Goal: Task Accomplishment & Management: Use online tool/utility

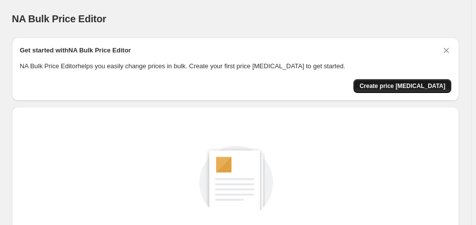
click at [386, 90] on span "Create price [MEDICAL_DATA]" at bounding box center [403, 86] width 86 height 8
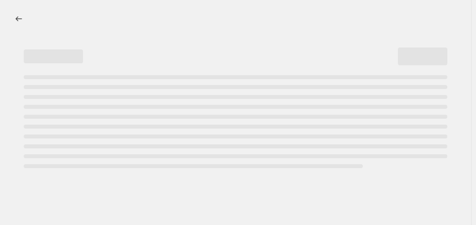
select select "percentage"
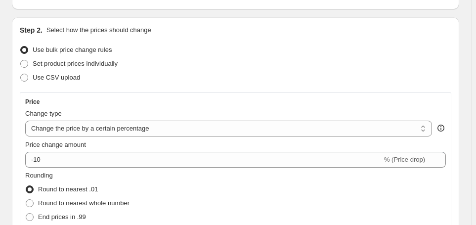
scroll to position [180, 0]
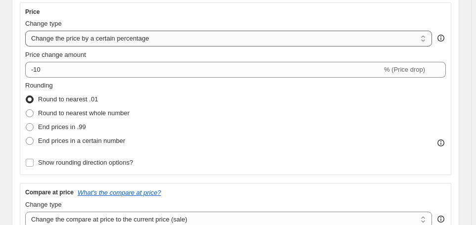
click at [421, 47] on select "Change the price to a certain amount Change the price by a certain amount Chang…" at bounding box center [228, 39] width 407 height 16
click at [406, 47] on select "Change the price to a certain amount Change the price by a certain amount Chang…" at bounding box center [228, 39] width 407 height 16
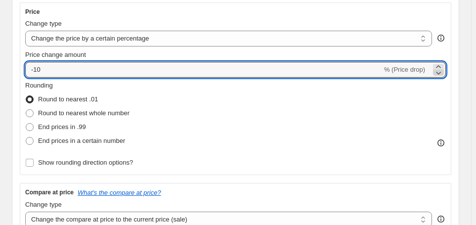
click at [443, 78] on icon at bounding box center [439, 73] width 10 height 10
click at [442, 78] on icon at bounding box center [439, 73] width 10 height 10
click at [441, 68] on icon at bounding box center [438, 66] width 4 height 2
click at [440, 78] on icon at bounding box center [439, 73] width 10 height 10
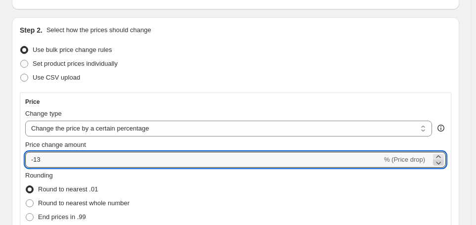
click at [440, 168] on icon at bounding box center [439, 163] width 10 height 10
click at [444, 168] on icon at bounding box center [439, 163] width 10 height 10
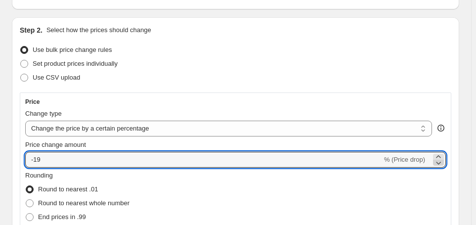
click at [444, 168] on icon at bounding box center [439, 163] width 10 height 10
click at [441, 158] on icon at bounding box center [438, 156] width 4 height 2
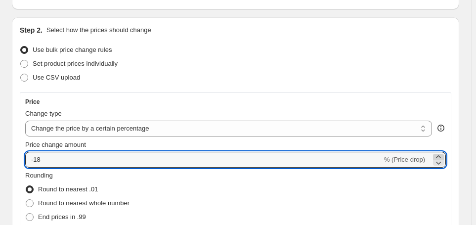
click at [441, 158] on icon at bounding box center [438, 156] width 4 height 2
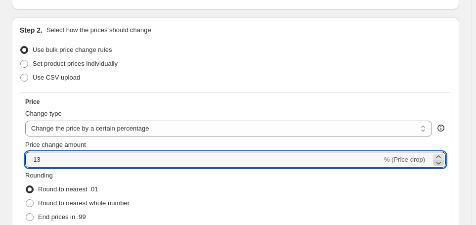
click at [441, 168] on icon at bounding box center [439, 163] width 10 height 10
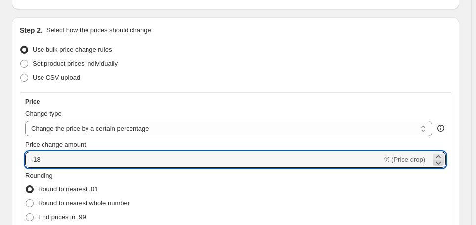
click at [441, 168] on icon at bounding box center [439, 163] width 10 height 10
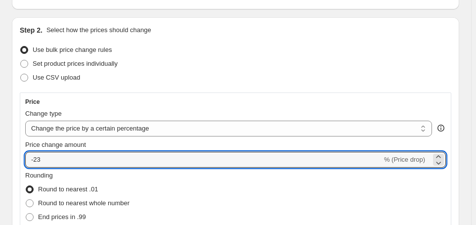
drag, startPoint x: 49, startPoint y: 184, endPoint x: -20, endPoint y: 200, distance: 71.0
click at [0, 136] on html "Home Settings Plans Skip to content Create new price [MEDICAL_DATA]. This page …" at bounding box center [238, 22] width 476 height 225
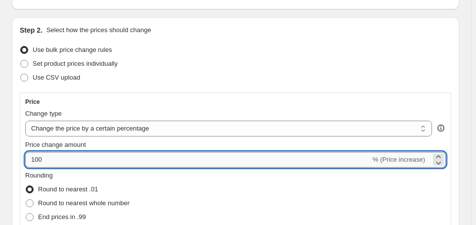
click at [335, 168] on input "100" at bounding box center [198, 160] width 346 height 16
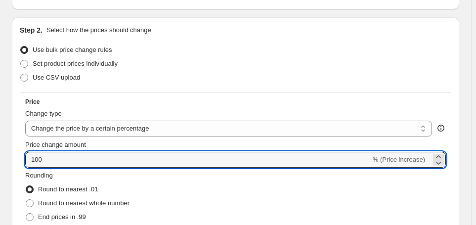
click at [396, 163] on span "% (Price increase)" at bounding box center [399, 159] width 52 height 7
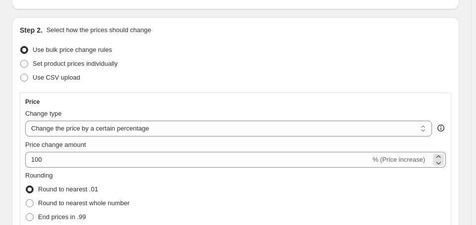
click at [416, 163] on span "% (Price increase)" at bounding box center [399, 159] width 52 height 7
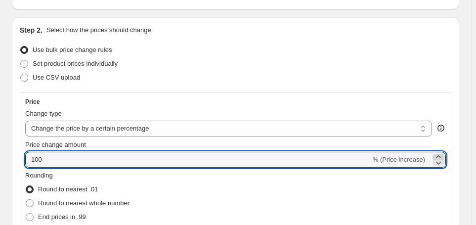
click at [437, 162] on icon at bounding box center [439, 157] width 10 height 10
click at [439, 168] on icon at bounding box center [439, 163] width 10 height 10
type input "100"
drag, startPoint x: 63, startPoint y: 187, endPoint x: -45, endPoint y: 194, distance: 108.1
click at [0, 136] on html "Home Settings Plans Skip to content Create new price [MEDICAL_DATA]. This page …" at bounding box center [238, 22] width 476 height 225
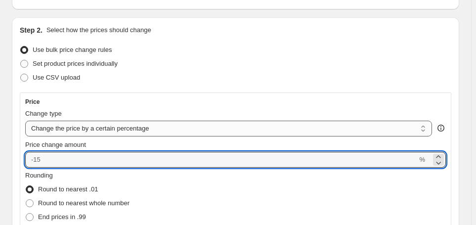
type input "0"
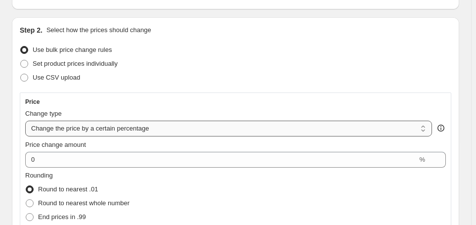
click at [423, 137] on select "Change the price to a certain amount Change the price by a certain amount Chang…" at bounding box center [228, 129] width 407 height 16
select select "bcap"
click at [27, 137] on select "Change the price to a certain amount Change the price by a certain amount Chang…" at bounding box center [228, 129] width 407 height 16
type input "-12.00"
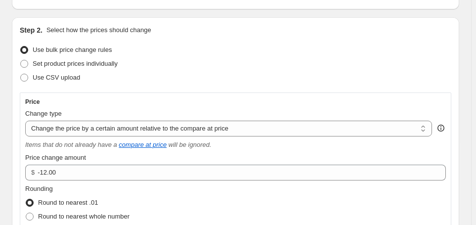
scroll to position [180, 0]
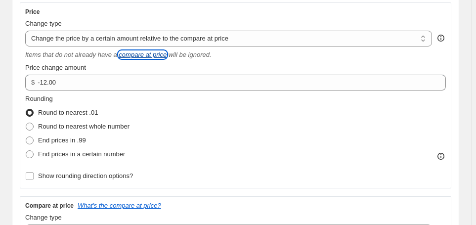
click at [167, 58] on icon "compare at price" at bounding box center [143, 54] width 48 height 7
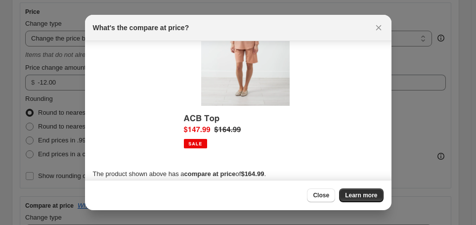
scroll to position [89, 0]
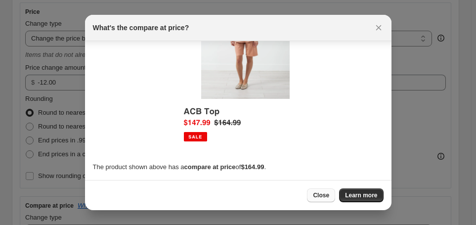
click at [329, 195] on span "Close" at bounding box center [321, 195] width 16 height 8
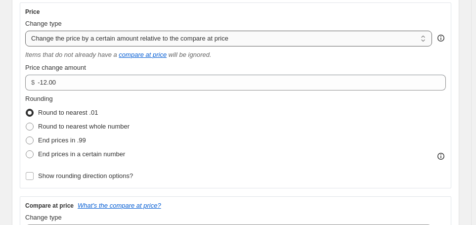
click at [424, 47] on select "Change the price to a certain amount Change the price by a certain amount Chang…" at bounding box center [228, 39] width 407 height 16
select select "pcap"
click at [27, 47] on select "Change the price to a certain amount Change the price by a certain amount Chang…" at bounding box center [228, 39] width 407 height 16
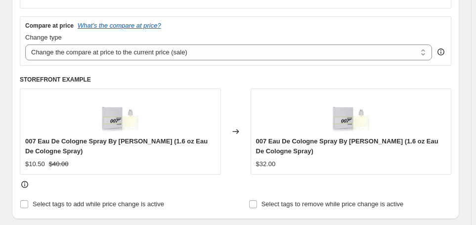
scroll to position [270, 0]
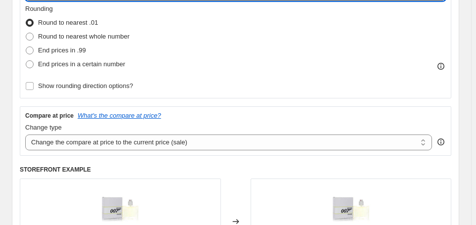
type input "-10"
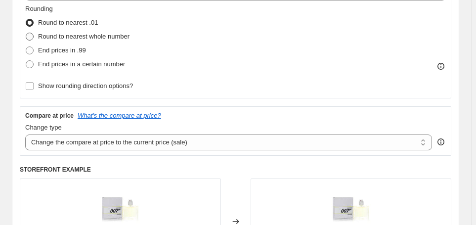
click at [34, 41] on span at bounding box center [30, 37] width 8 height 8
click at [26, 33] on input "Round to nearest whole number" at bounding box center [26, 33] width 0 height 0
radio input "true"
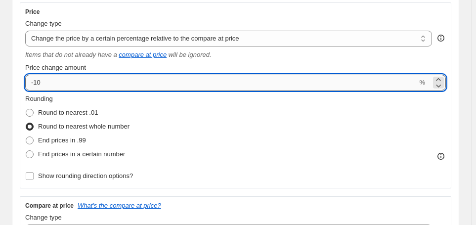
click at [45, 91] on input "-10" at bounding box center [221, 83] width 392 height 16
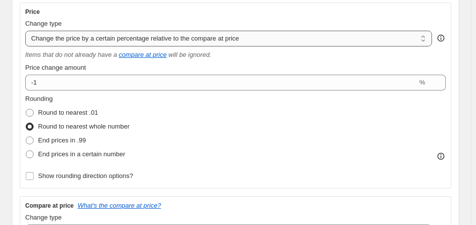
click at [425, 47] on select "Change the price to a certain amount Change the price by a certain amount Chang…" at bounding box center [228, 39] width 407 height 16
click at [27, 47] on select "Change the price to a certain amount Change the price by a certain amount Chang…" at bounding box center [228, 39] width 407 height 16
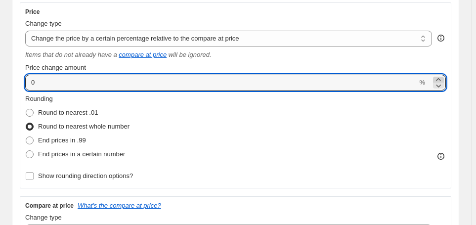
click at [439, 81] on icon at bounding box center [438, 79] width 4 height 2
click at [442, 91] on icon at bounding box center [439, 86] width 10 height 10
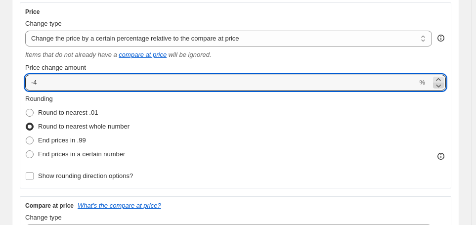
click at [442, 91] on icon at bounding box center [439, 86] width 10 height 10
click at [442, 85] on icon at bounding box center [439, 80] width 10 height 10
click at [440, 91] on icon at bounding box center [439, 86] width 10 height 10
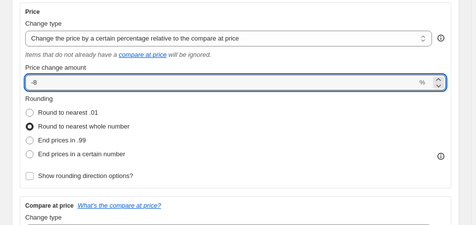
click at [440, 121] on div "Price Change type Change the price to a certain amount Change the price by a ce…" at bounding box center [235, 95] width 421 height 175
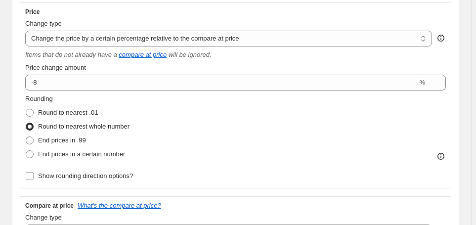
click at [440, 121] on div "Price Change type Change the price to a certain amount Change the price by a ce…" at bounding box center [235, 95] width 421 height 175
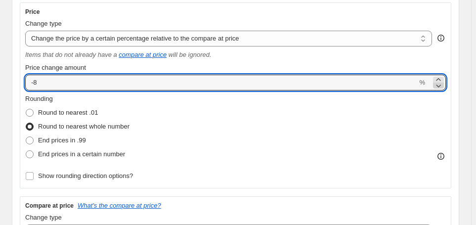
click at [442, 91] on icon at bounding box center [439, 86] width 10 height 10
click at [444, 85] on icon at bounding box center [439, 80] width 10 height 10
type input "-9"
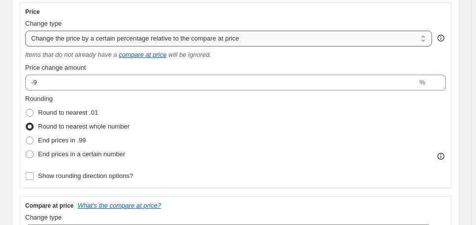
click at [421, 47] on select "Change the price to a certain amount Change the price by a certain amount Chang…" at bounding box center [228, 39] width 407 height 16
click at [27, 47] on select "Change the price to a certain amount Change the price by a certain amount Chang…" at bounding box center [228, 39] width 407 height 16
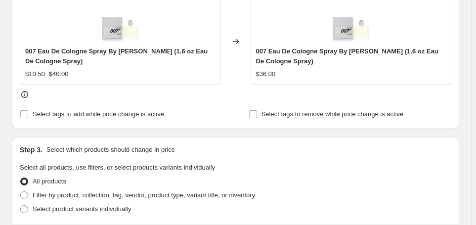
scroll to position [539, 0]
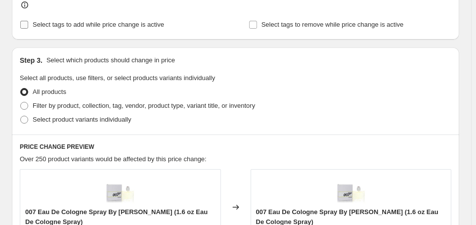
click at [28, 29] on input "Select tags to add while price change is active" at bounding box center [24, 25] width 8 height 8
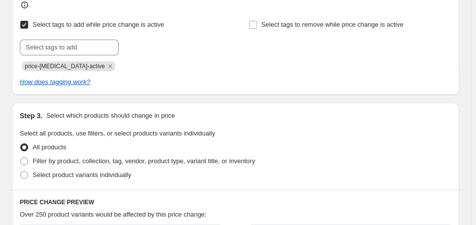
click at [28, 29] on input "Select tags to add while price change is active" at bounding box center [24, 25] width 8 height 8
checkbox input "false"
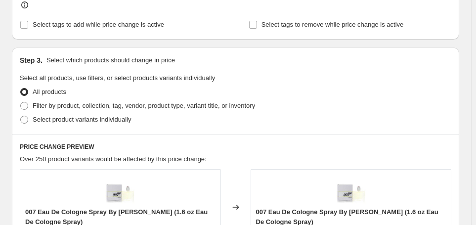
click at [18, 135] on div "Step 3. Select which products should change in price Select all products, use f…" at bounding box center [236, 90] width 448 height 87
click at [28, 110] on span at bounding box center [24, 106] width 8 height 8
click at [21, 102] on input "Filter by product, collection, tag, vendor, product type, variant title, or inv…" at bounding box center [20, 102] width 0 height 0
radio input "true"
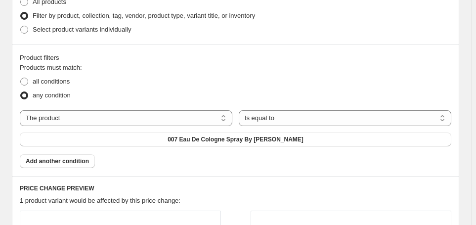
scroll to position [719, 0]
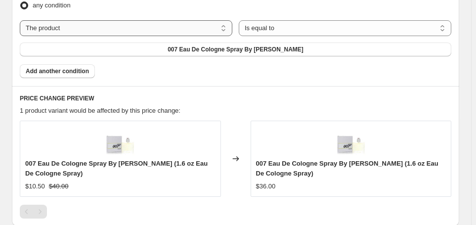
click at [223, 36] on select "The product The product's collection The product's tag The product's vendor The…" at bounding box center [126, 28] width 213 height 16
radio input "true"
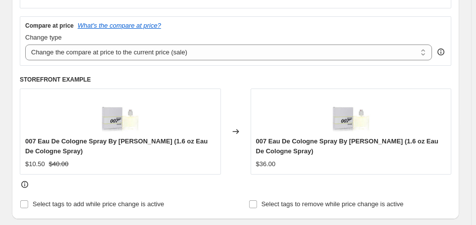
scroll to position [270, 0]
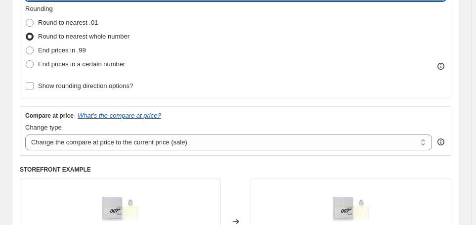
type input "-8"
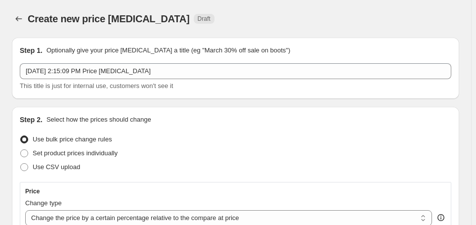
scroll to position [90, 0]
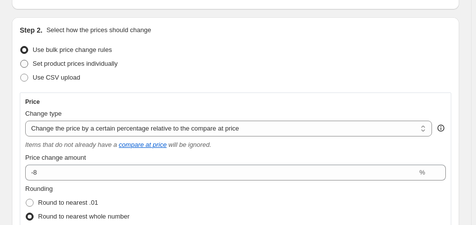
click at [28, 68] on span at bounding box center [24, 64] width 8 height 8
click at [21, 60] on input "Set product prices individually" at bounding box center [20, 60] width 0 height 0
radio input "true"
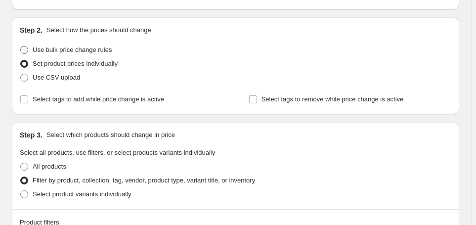
click at [28, 54] on span at bounding box center [24, 50] width 8 height 8
click at [21, 47] on input "Use bulk price change rules" at bounding box center [20, 46] width 0 height 0
radio input "true"
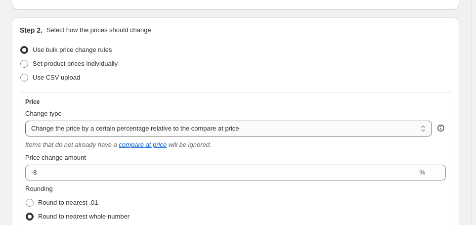
click at [418, 137] on select "Change the price to a certain amount Change the price by a certain amount Chang…" at bounding box center [228, 129] width 407 height 16
select select "by"
click at [27, 137] on select "Change the price to a certain amount Change the price by a certain amount Chang…" at bounding box center [228, 129] width 407 height 16
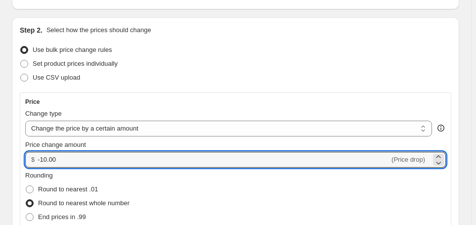
drag, startPoint x: 64, startPoint y: 185, endPoint x: 20, endPoint y: 193, distance: 44.8
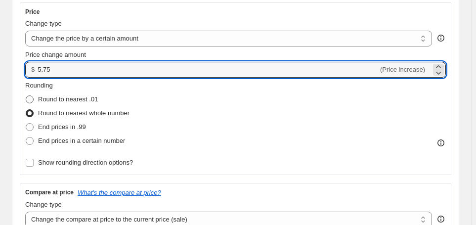
type input "5.75"
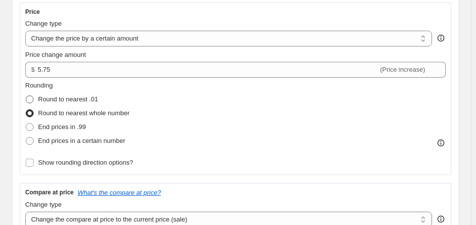
click at [31, 103] on span at bounding box center [30, 99] width 8 height 8
click at [26, 96] on input "Round to nearest .01" at bounding box center [26, 95] width 0 height 0
radio input "true"
click at [33, 117] on span at bounding box center [30, 113] width 8 height 8
click at [26, 110] on input "Round to nearest whole number" at bounding box center [26, 109] width 0 height 0
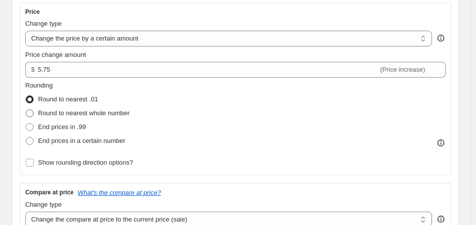
radio input "true"
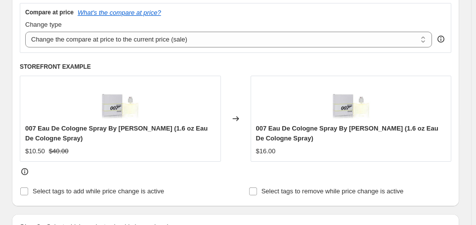
scroll to position [450, 0]
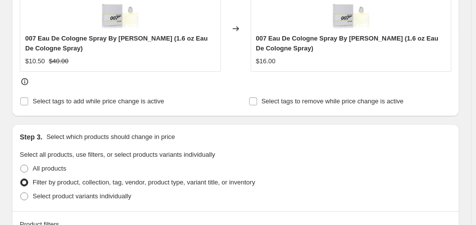
click at [25, 105] on input "Select tags to add while price change is active" at bounding box center [24, 101] width 8 height 8
checkbox input "true"
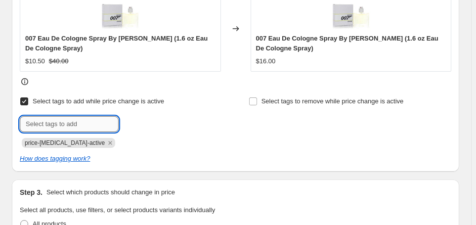
click at [38, 132] on input "text" at bounding box center [69, 124] width 99 height 16
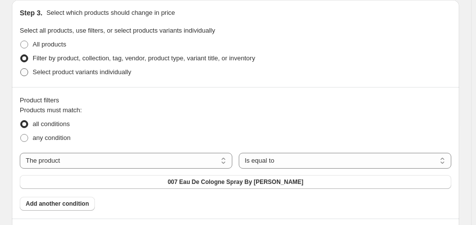
scroll to position [539, 0]
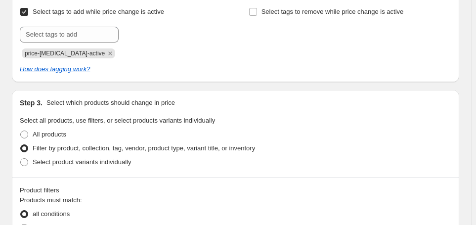
click at [9, 120] on div "Step 1. Optionally give your price [MEDICAL_DATA] a title (eg "March 30% off sa…" at bounding box center [232, 26] width 456 height 1072
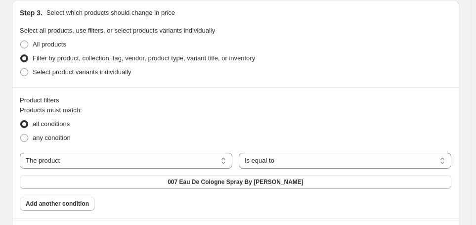
scroll to position [719, 0]
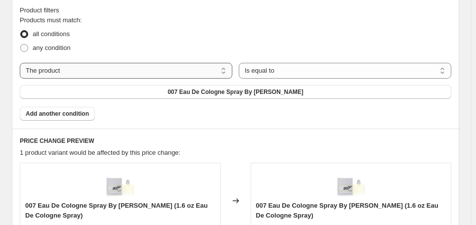
click at [72, 79] on select "The product The product's collection The product's tag The product's vendor The…" at bounding box center [126, 71] width 213 height 16
click at [433, 79] on select "Is equal to Is not equal to" at bounding box center [345, 71] width 213 height 16
drag, startPoint x: 337, startPoint y: 138, endPoint x: 264, endPoint y: 144, distance: 74.0
click at [338, 79] on select "Is equal to Is not equal to" at bounding box center [345, 71] width 213 height 16
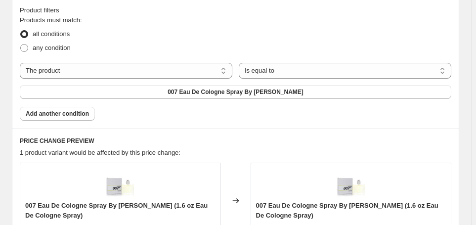
scroll to position [809, 0]
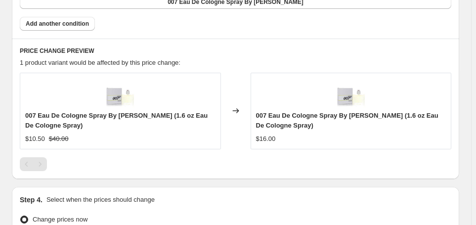
select select "vendor"
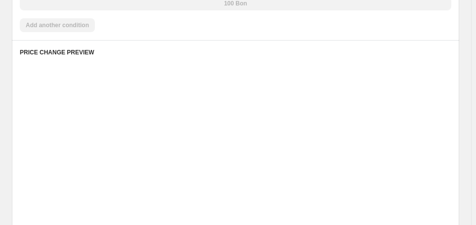
scroll to position [820, 0]
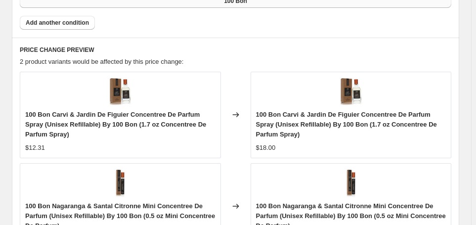
click at [228, 5] on span "100 Bon" at bounding box center [235, 1] width 23 height 8
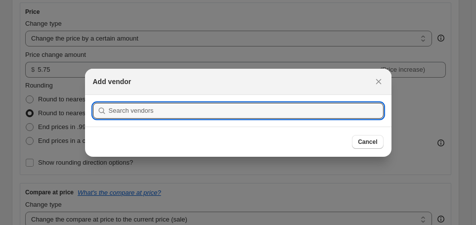
scroll to position [0, 0]
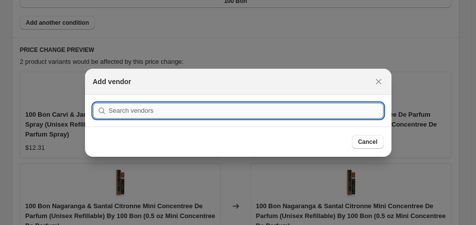
click at [139, 113] on input ":r45:" at bounding box center [246, 111] width 275 height 16
click at [384, 77] on icon "Close" at bounding box center [379, 82] width 10 height 10
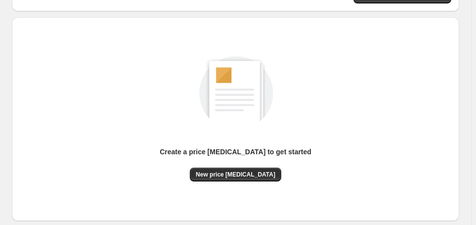
scroll to position [170, 0]
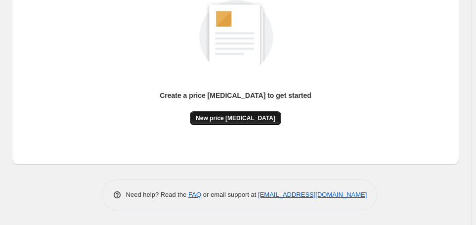
click at [233, 114] on span "New price [MEDICAL_DATA]" at bounding box center [236, 118] width 80 height 8
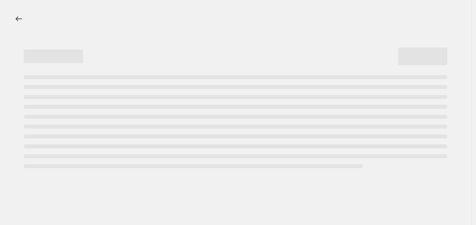
select select "percentage"
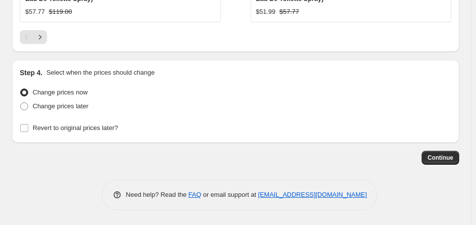
scroll to position [1169, 0]
click at [195, 198] on link "FAQ" at bounding box center [194, 194] width 13 height 7
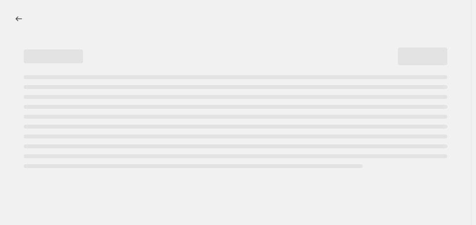
select select "percentage"
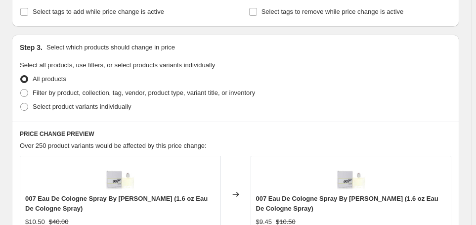
scroll to position [450, 0]
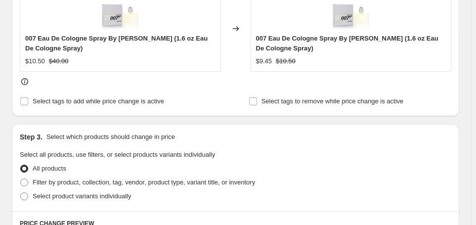
click at [26, 105] on input "Select tags to add while price change is active" at bounding box center [24, 101] width 8 height 8
checkbox input "true"
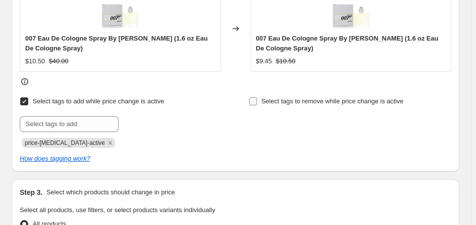
click at [253, 105] on input "Select tags to remove while price change is active" at bounding box center [253, 101] width 8 height 8
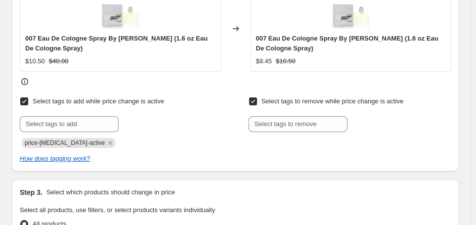
click at [257, 105] on input "Select tags to remove while price change is active" at bounding box center [253, 101] width 8 height 8
checkbox input "false"
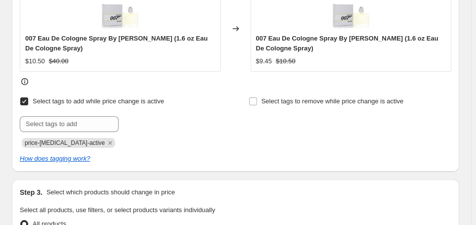
scroll to position [539, 0]
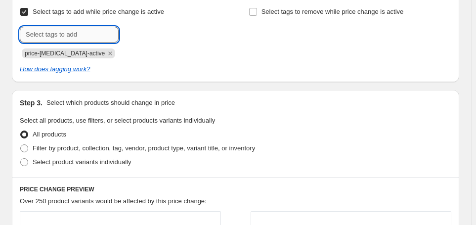
click at [47, 43] on input "text" at bounding box center [69, 35] width 99 height 16
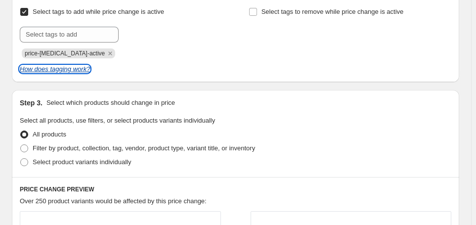
click at [49, 73] on icon "How does tagging work?" at bounding box center [55, 68] width 70 height 7
